Goal: Navigation & Orientation: Find specific page/section

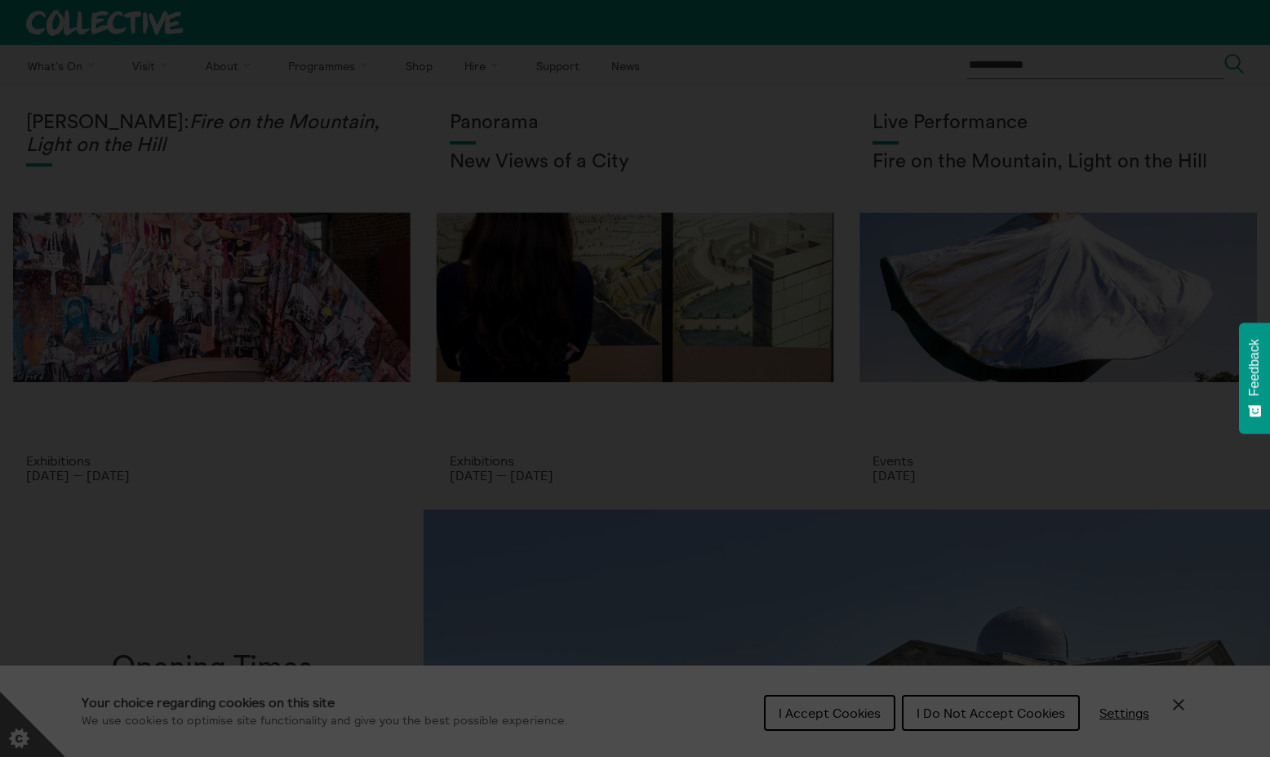
click at [791, 709] on section "**********" at bounding box center [635, 378] width 1270 height 757
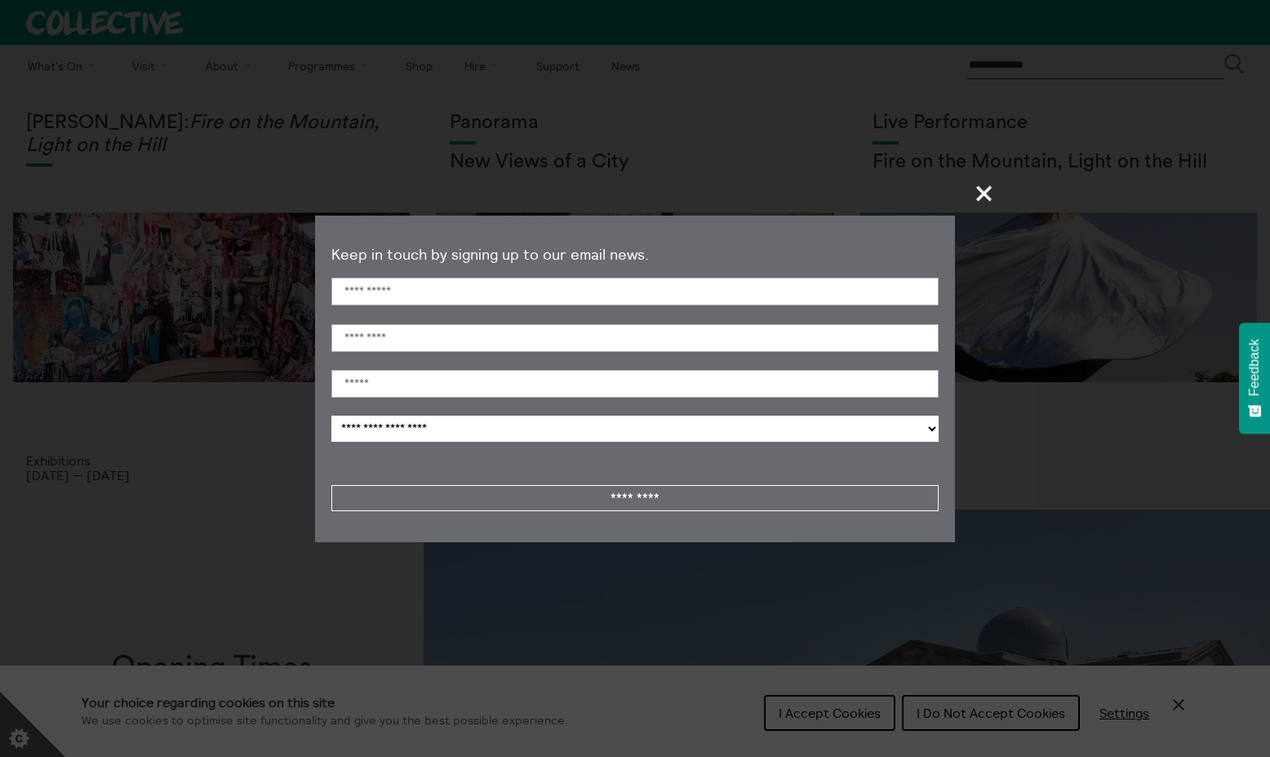
click at [984, 190] on span "+" at bounding box center [985, 193] width 48 height 48
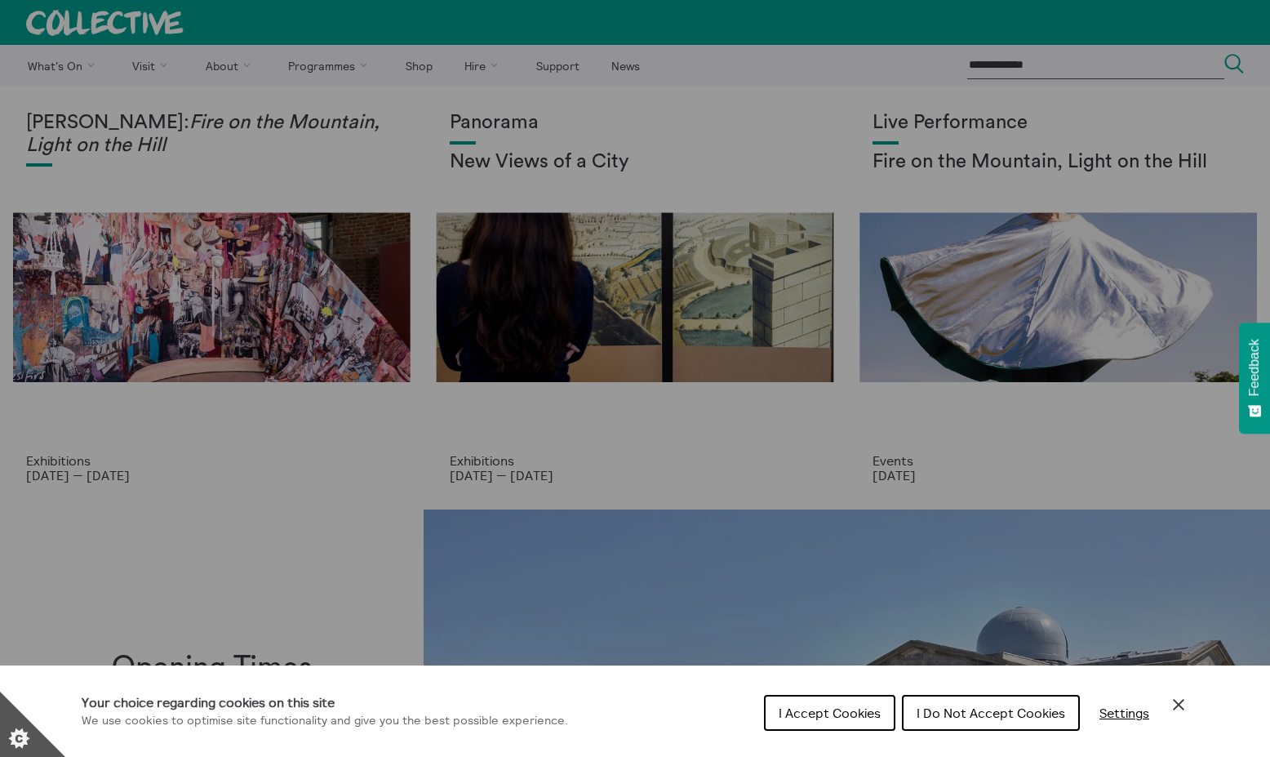
click at [829, 719] on span "I Accept Cookies" at bounding box center [830, 712] width 102 height 16
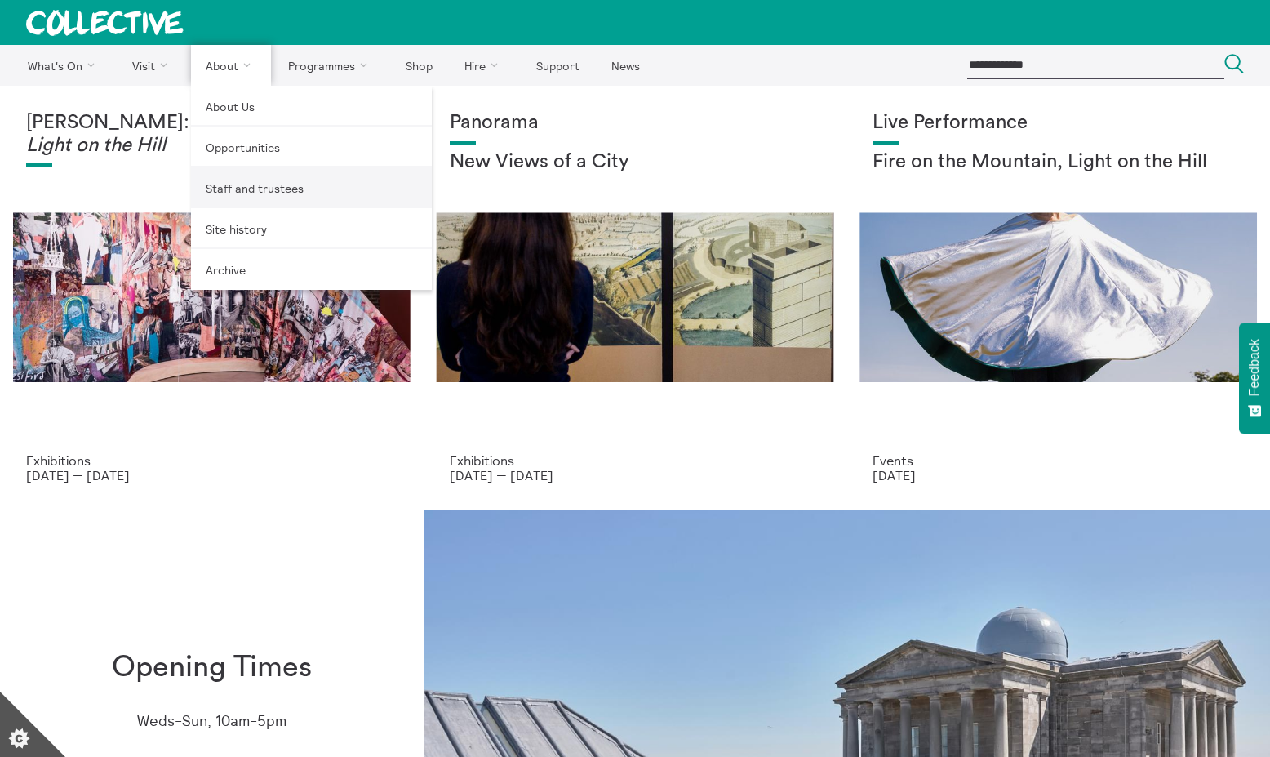
click at [258, 185] on link "Staff and trustees" at bounding box center [311, 187] width 241 height 41
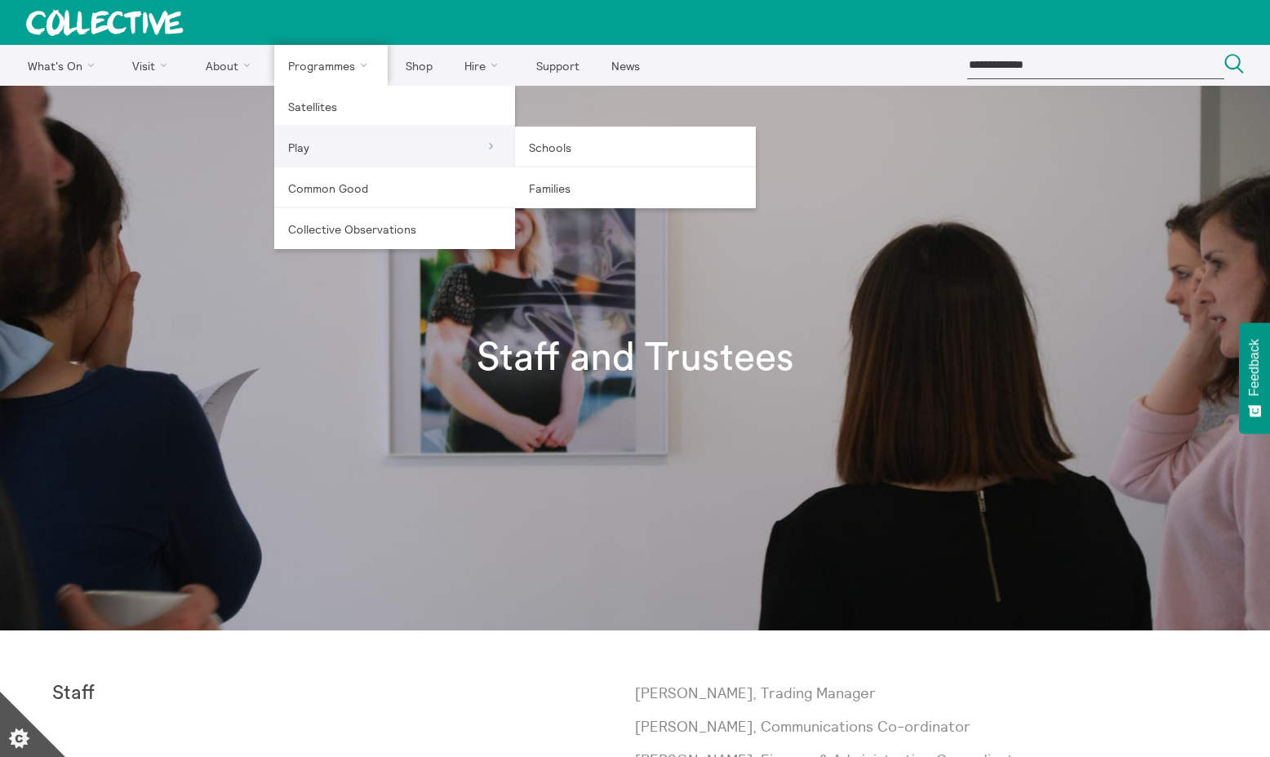
click at [458, 149] on link "Play" at bounding box center [394, 147] width 241 height 41
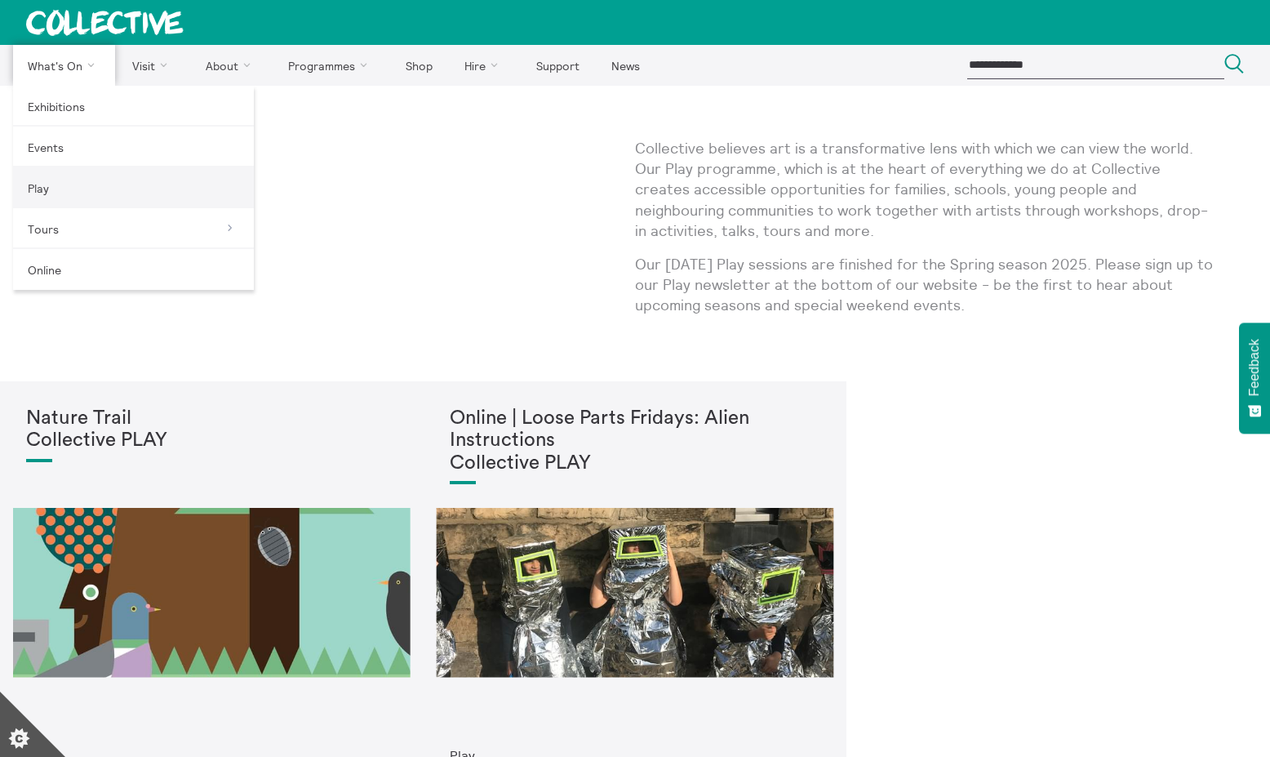
click at [84, 191] on link "Play" at bounding box center [133, 187] width 241 height 41
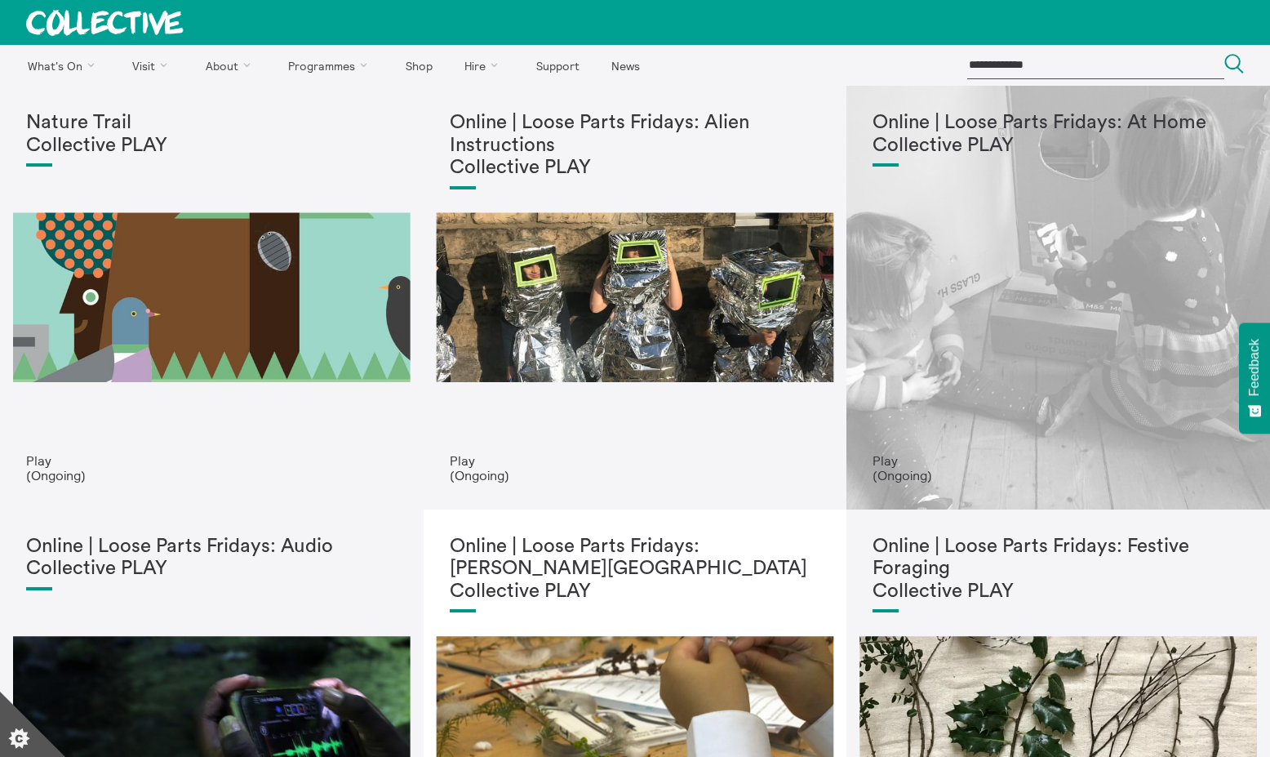
scroll to position [327, 0]
